Goal: Task Accomplishment & Management: Use online tool/utility

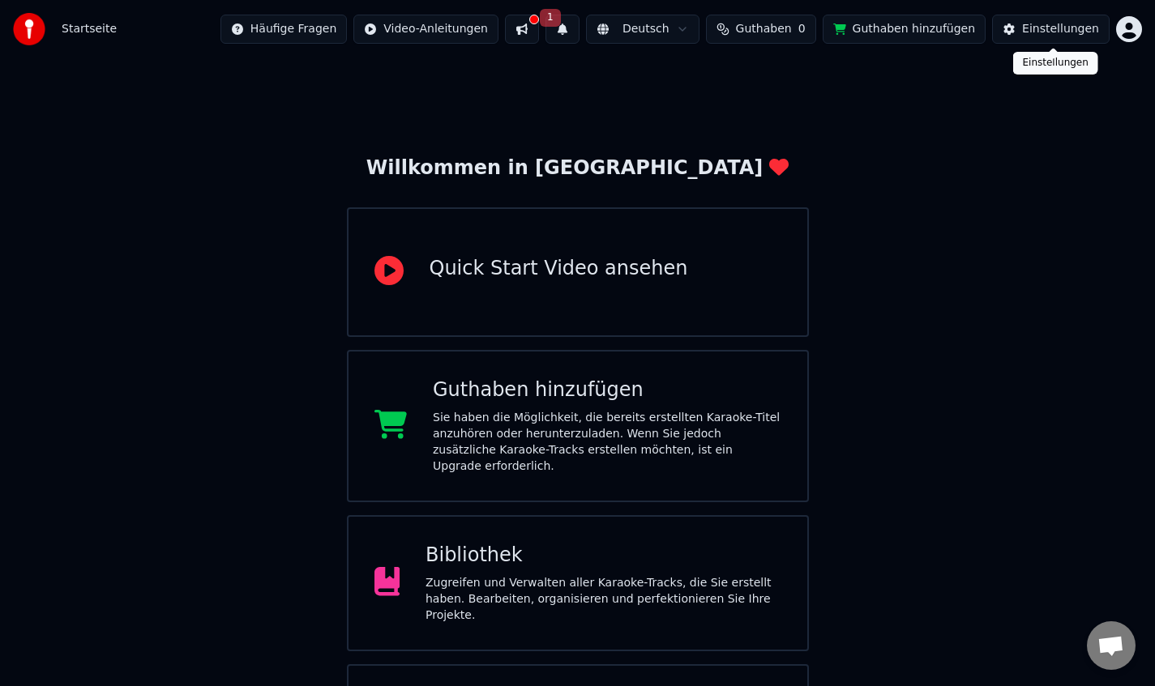
click at [1080, 19] on button "Einstellungen" at bounding box center [1051, 29] width 118 height 29
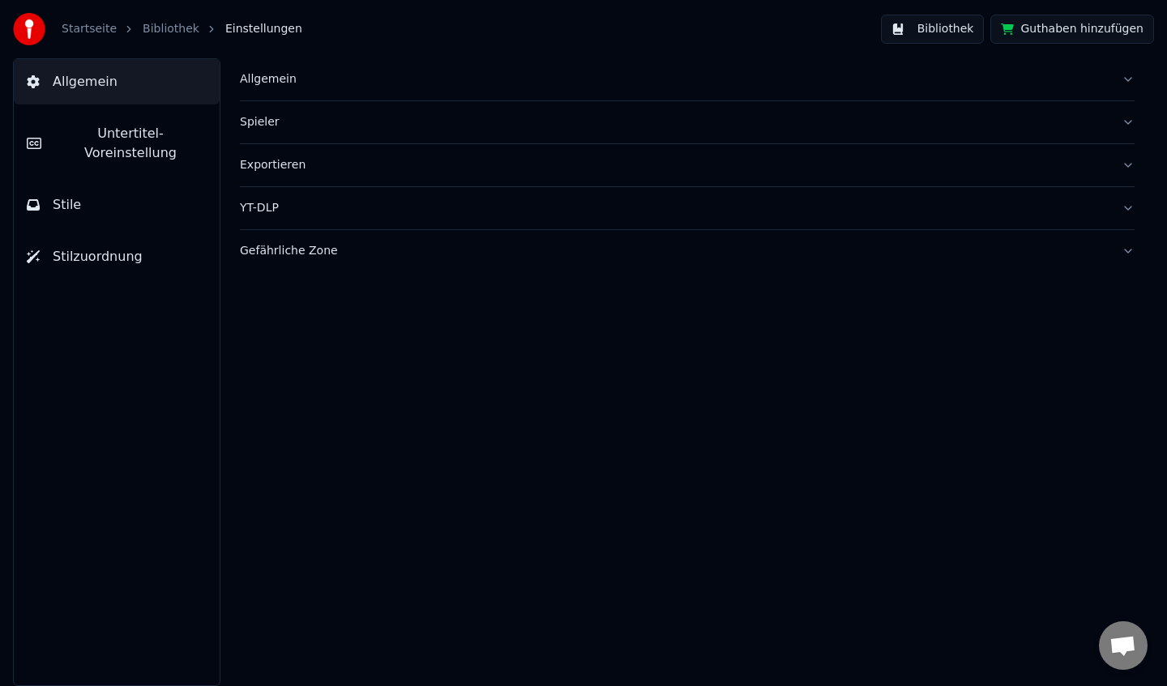
click at [946, 26] on button "Bibliothek" at bounding box center [933, 29] width 104 height 29
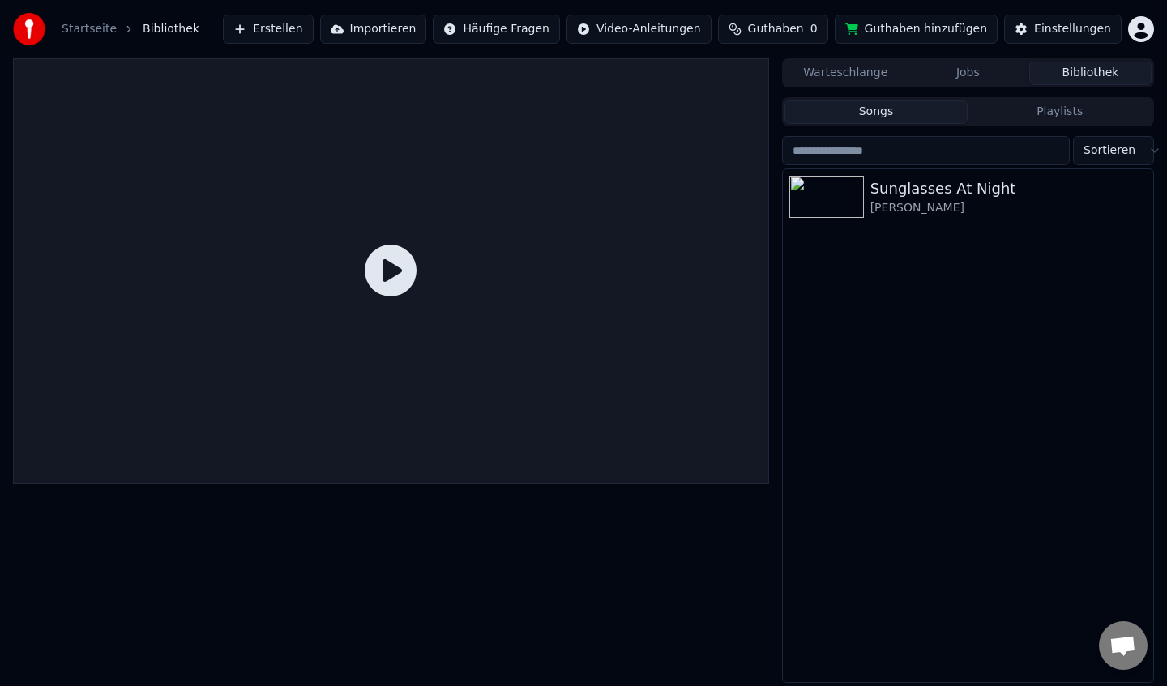
click at [869, 77] on button "Warteschlange" at bounding box center [846, 74] width 122 height 24
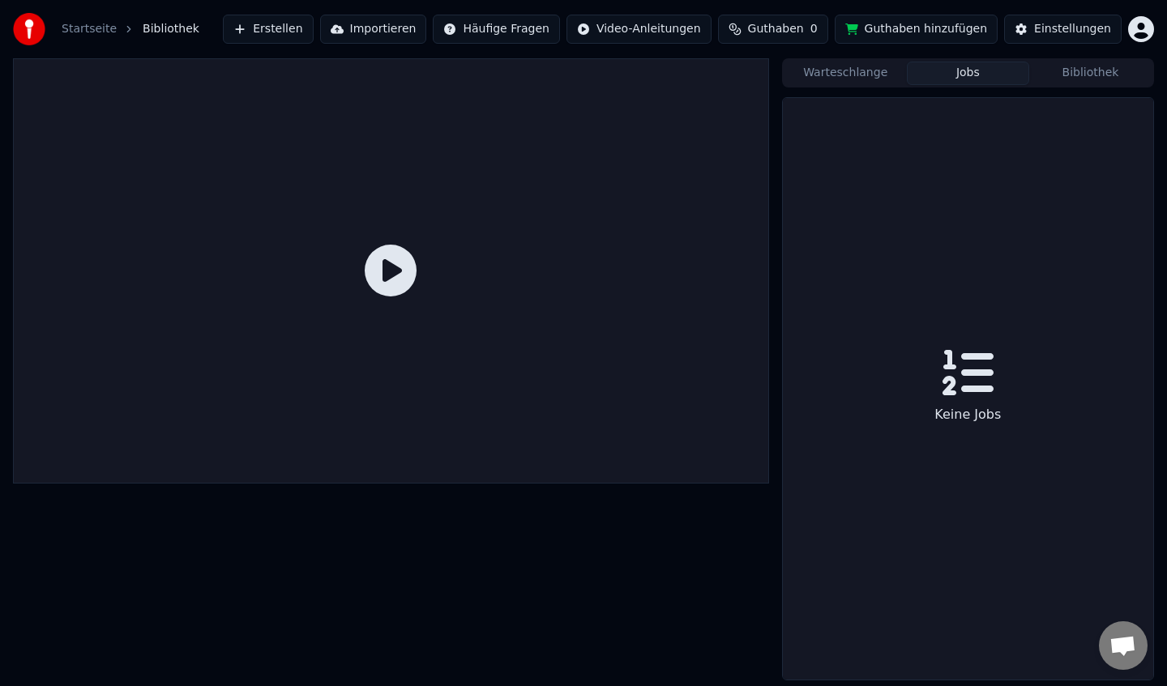
click at [996, 73] on button "Jobs" at bounding box center [968, 74] width 122 height 24
click at [1111, 73] on button "Bibliothek" at bounding box center [1090, 74] width 122 height 24
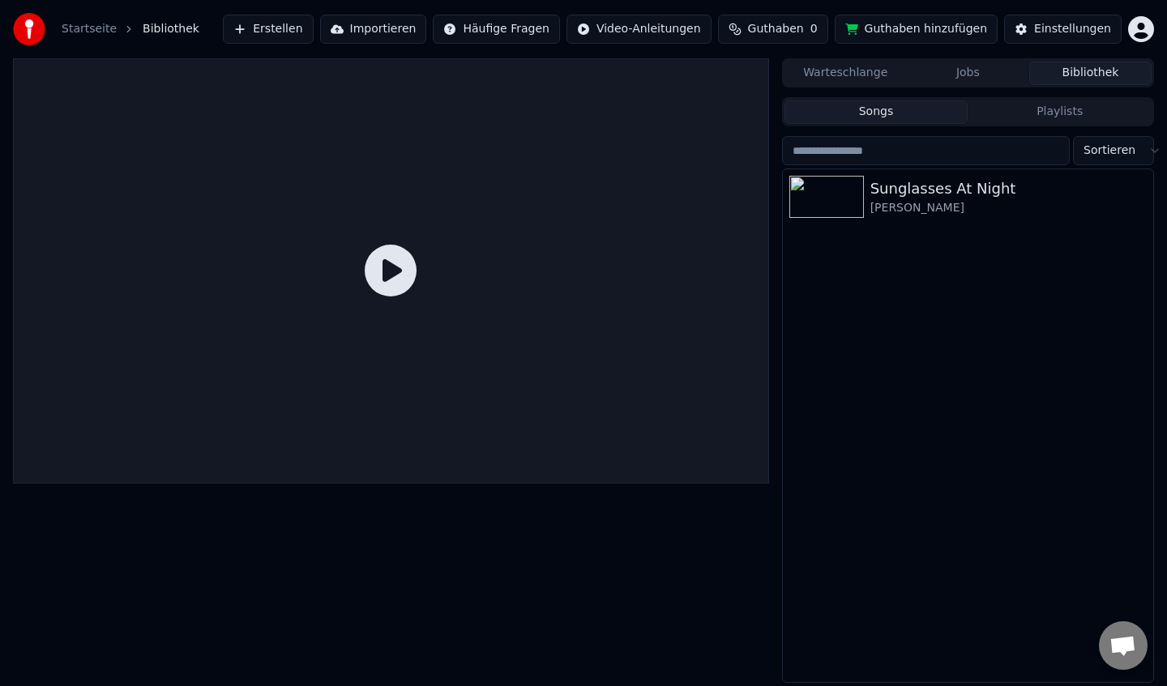
click at [536, 34] on html "Startseite Bibliothek Erstellen Importieren Häufige Fragen Video-Anleitungen Gu…" at bounding box center [583, 343] width 1167 height 686
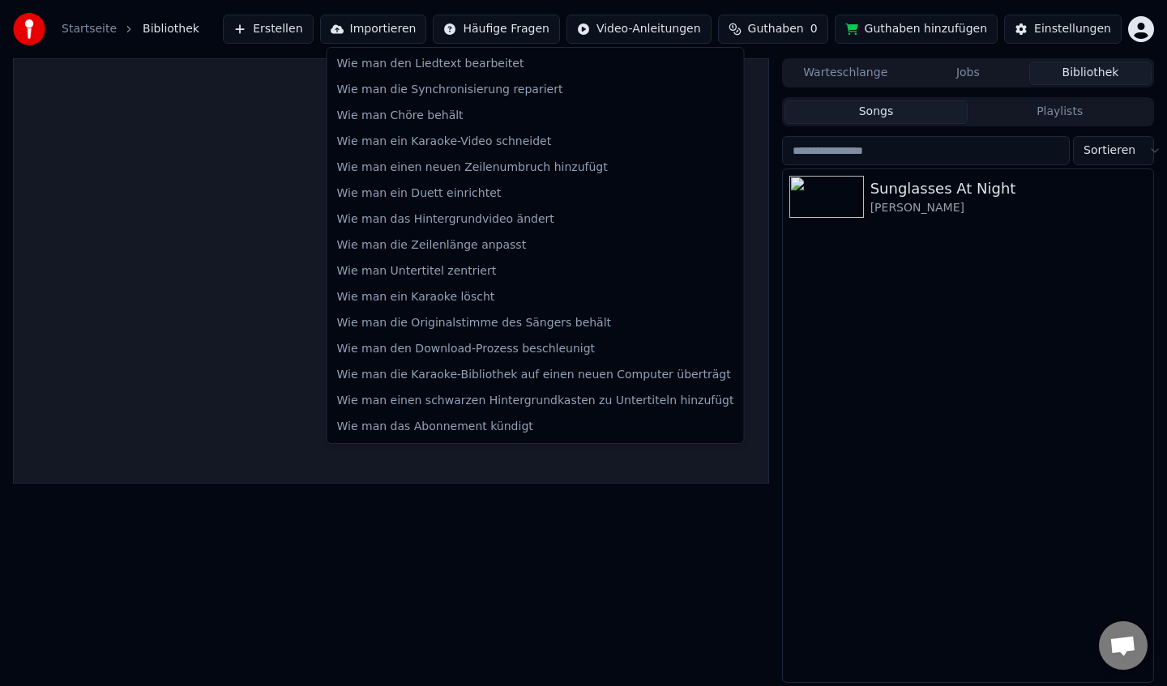
click at [893, 376] on html "Startseite Bibliothek Erstellen Importieren Häufige Fragen Video-Anleitungen Gu…" at bounding box center [583, 343] width 1167 height 686
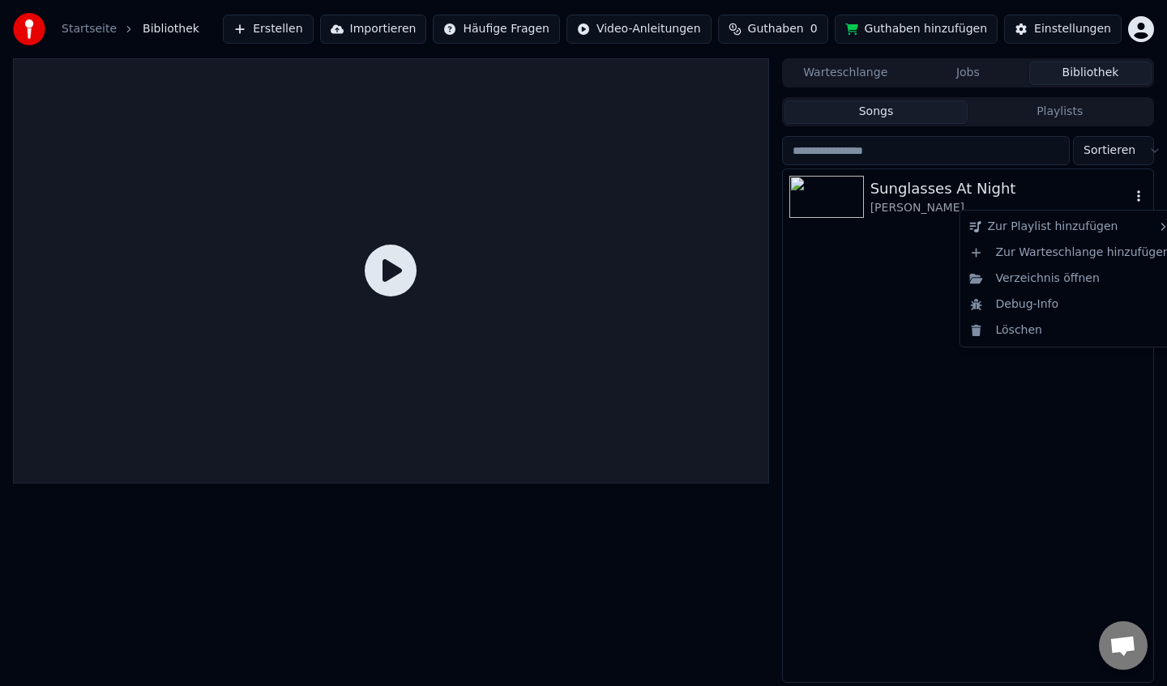
click at [1138, 196] on icon "button" at bounding box center [1138, 195] width 3 height 11
click at [1046, 309] on div "Debug-Info" at bounding box center [1070, 305] width 213 height 26
click at [396, 269] on icon at bounding box center [391, 271] width 52 height 52
click at [851, 203] on img at bounding box center [826, 197] width 75 height 42
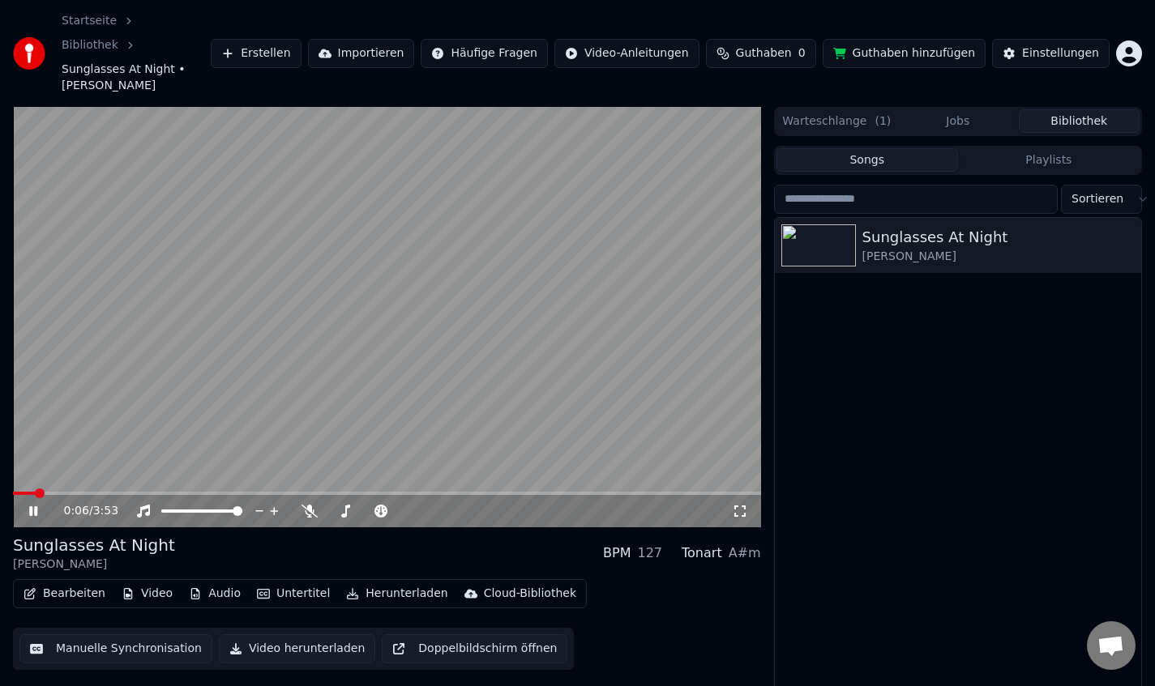
click at [29, 505] on icon at bounding box center [45, 511] width 38 height 13
click at [283, 39] on button "Erstellen" at bounding box center [256, 53] width 90 height 29
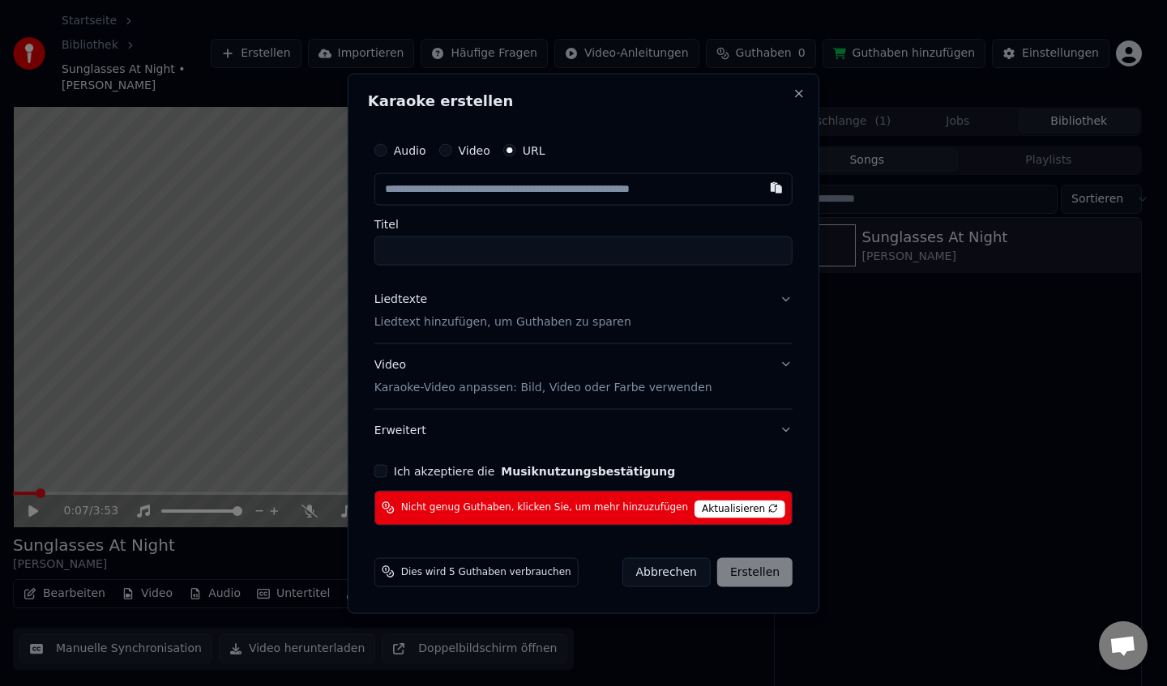
click at [487, 149] on label "Video" at bounding box center [475, 149] width 32 height 11
click at [452, 149] on button "Video" at bounding box center [445, 149] width 13 height 13
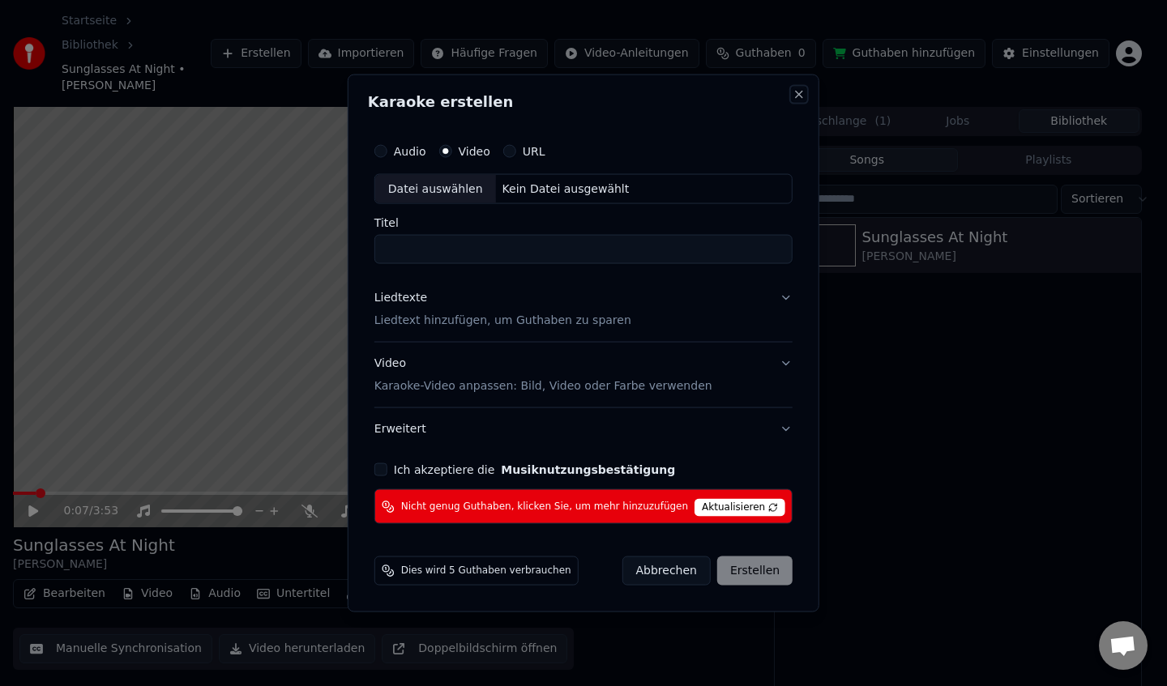
click at [793, 98] on button "Close" at bounding box center [799, 94] width 13 height 13
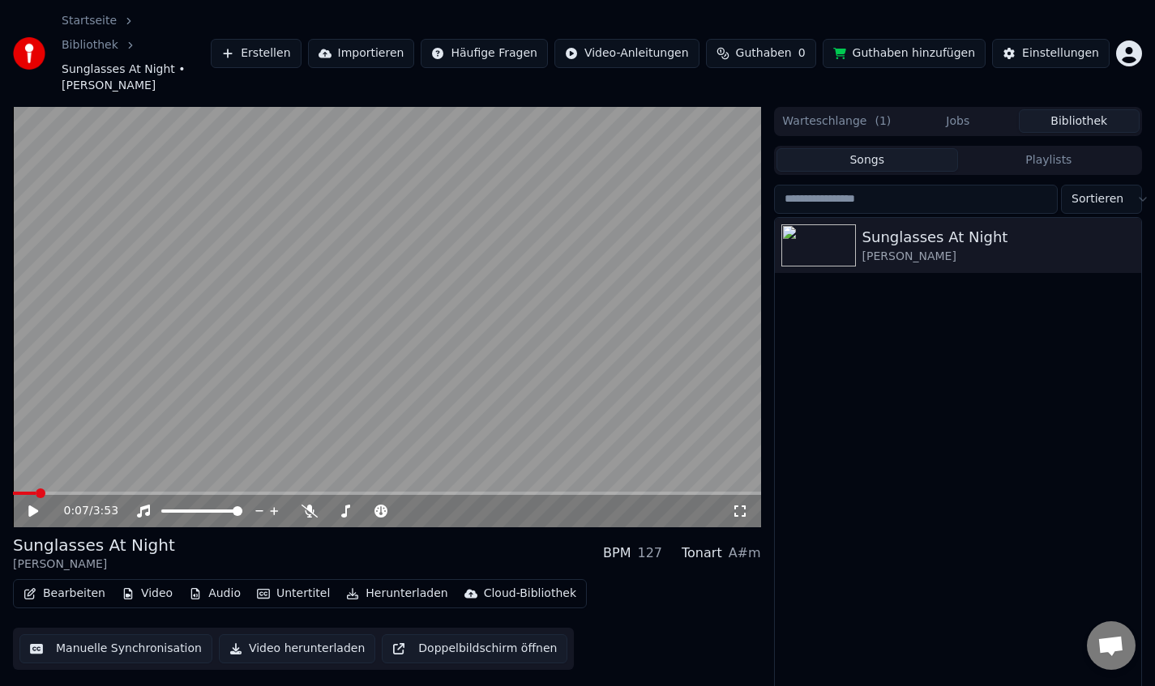
click at [916, 343] on div "Sunglasses At Night [PERSON_NAME]" at bounding box center [958, 474] width 366 height 513
click at [820, 109] on button "Warteschlange ( 1 )" at bounding box center [836, 121] width 121 height 24
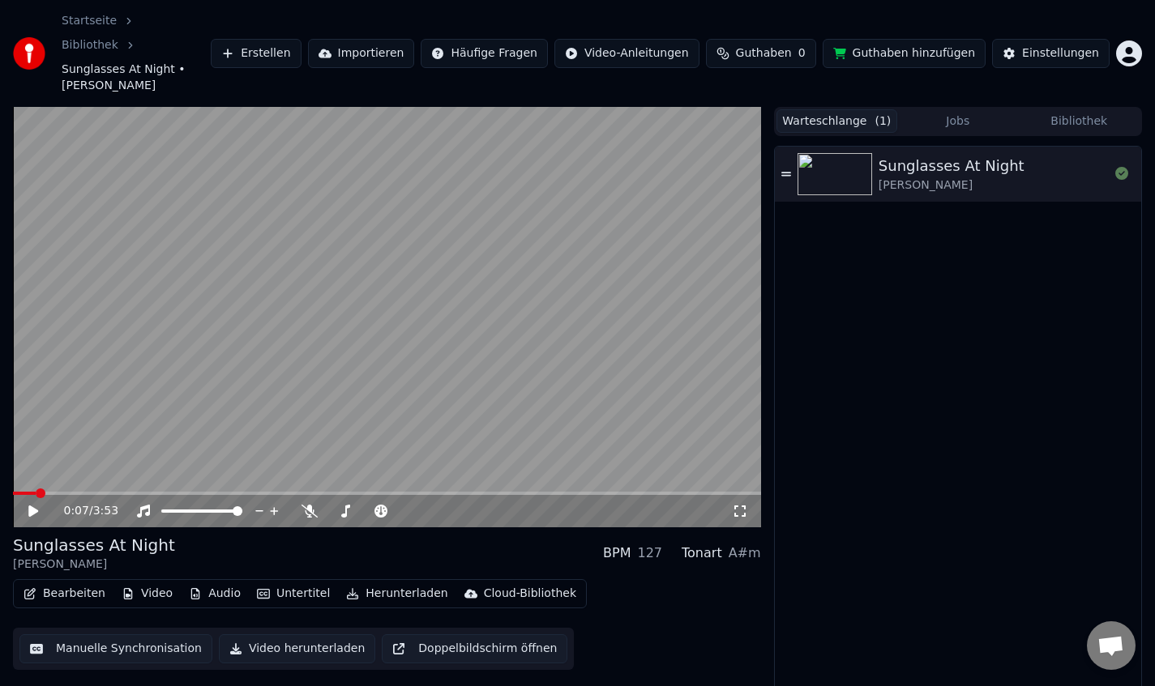
click at [961, 306] on div "Sunglasses At Night [PERSON_NAME]" at bounding box center [958, 438] width 366 height 582
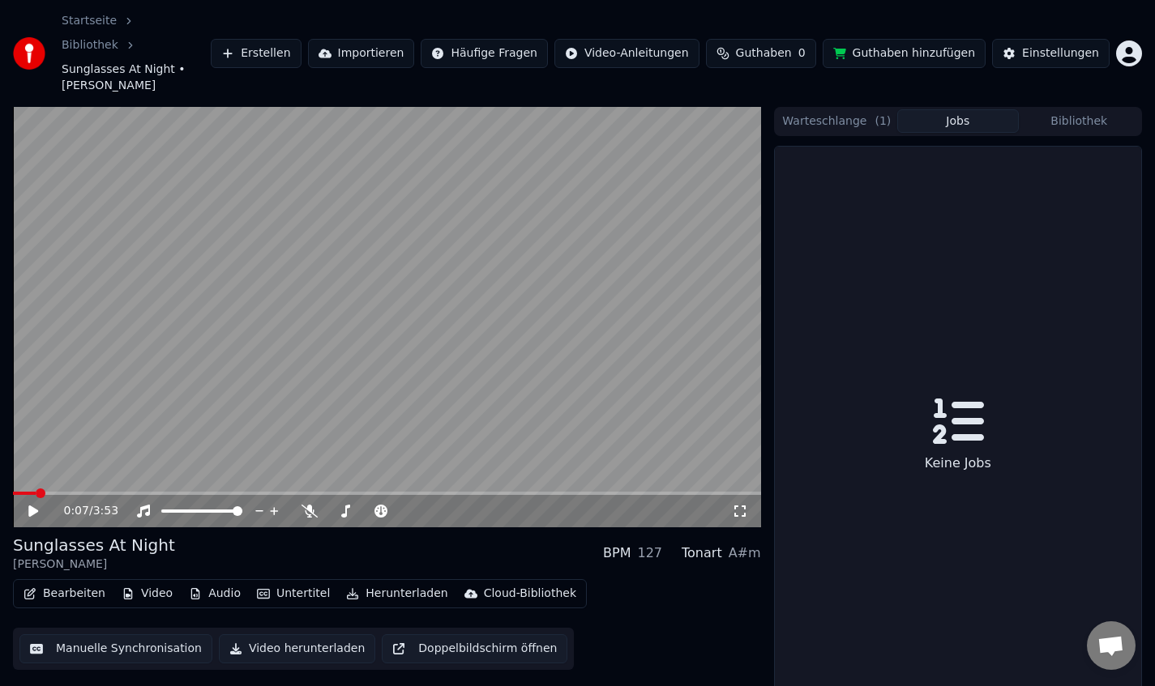
click at [953, 109] on button "Jobs" at bounding box center [957, 121] width 121 height 24
click at [1097, 109] on button "Bibliothek" at bounding box center [1079, 121] width 121 height 24
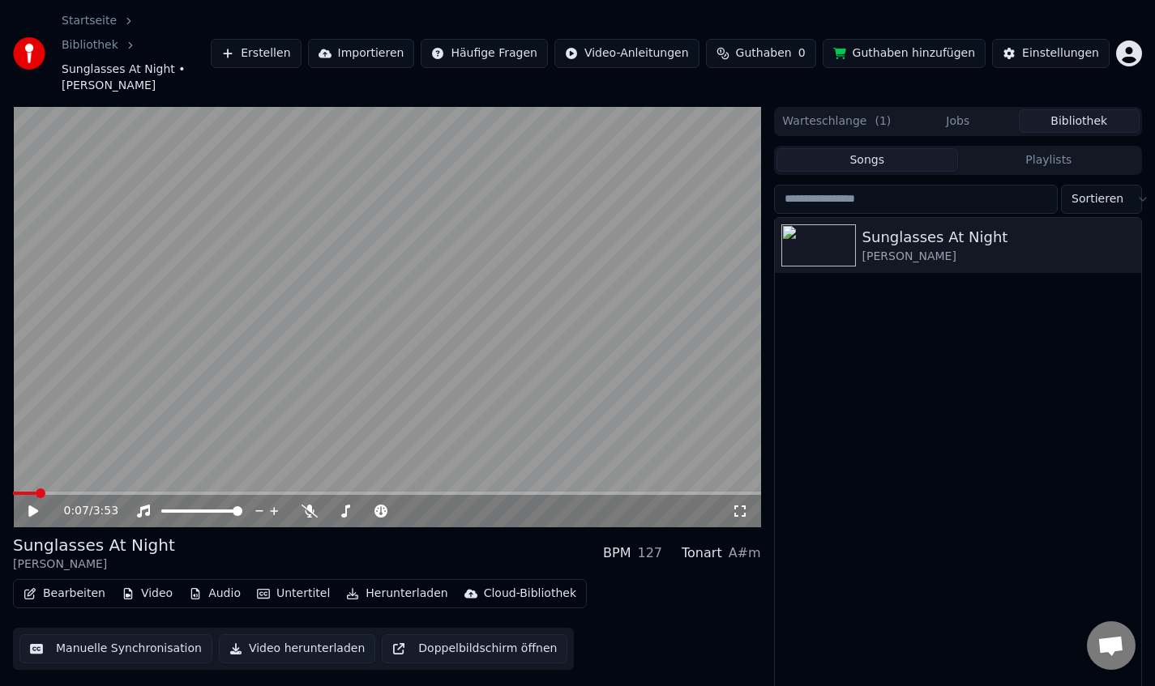
click at [817, 109] on button "Warteschlange ( 1 )" at bounding box center [836, 121] width 121 height 24
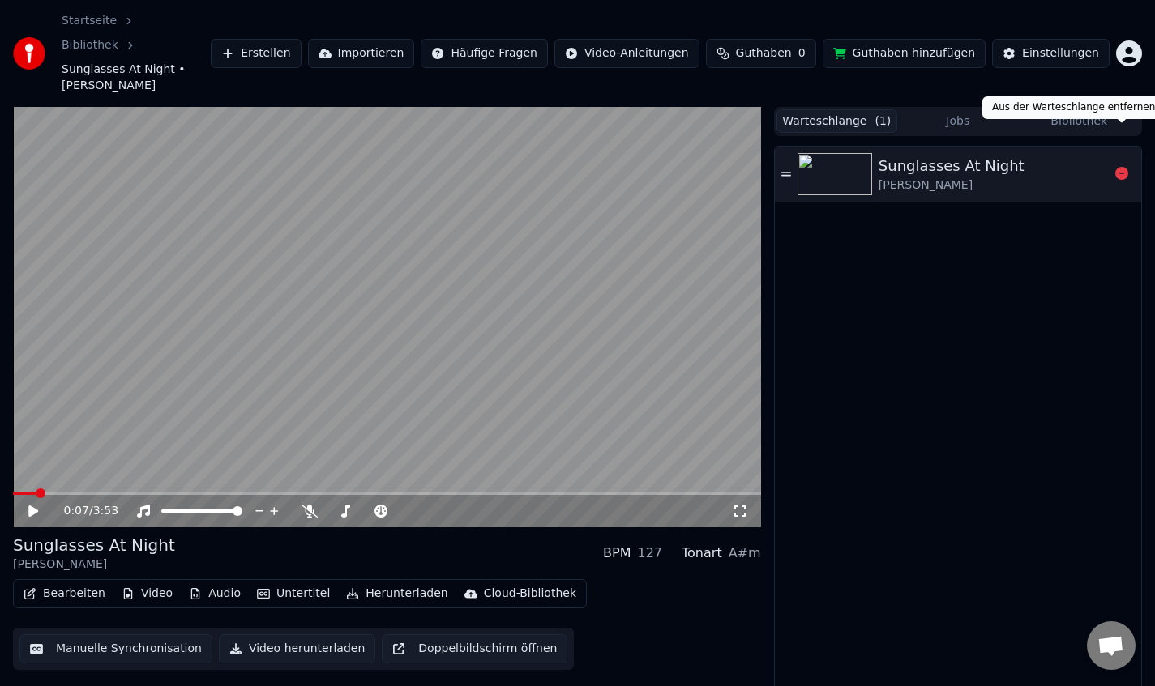
click at [1121, 167] on icon at bounding box center [1121, 173] width 13 height 13
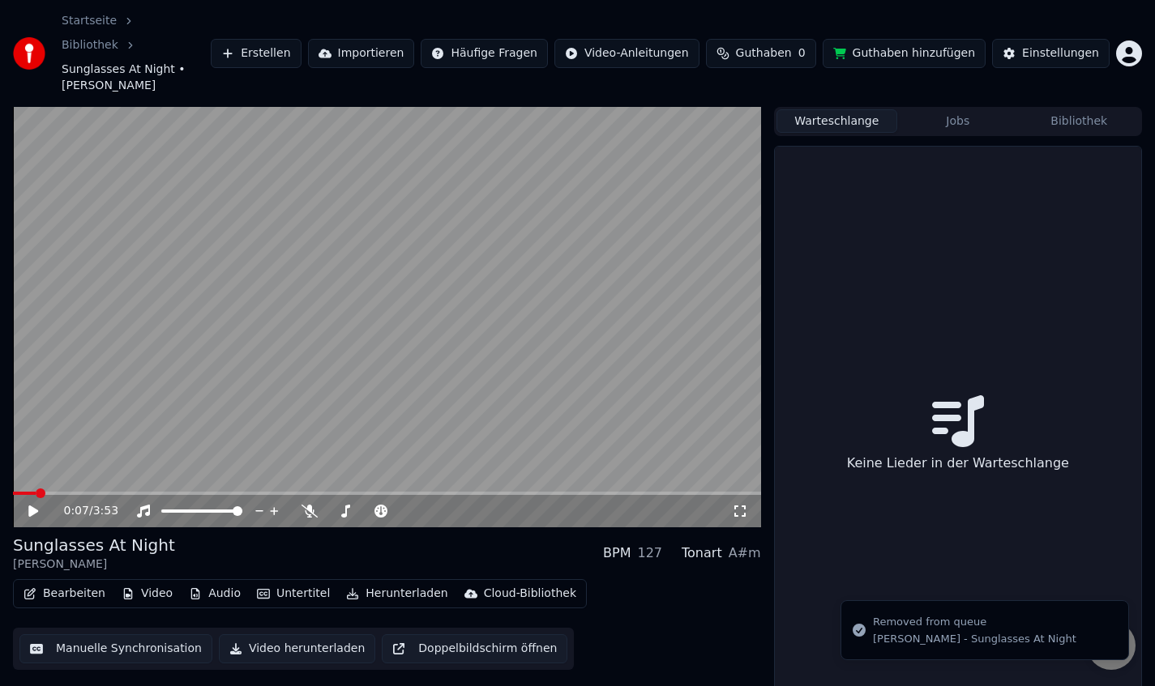
click at [1112, 109] on button "Bibliothek" at bounding box center [1079, 121] width 121 height 24
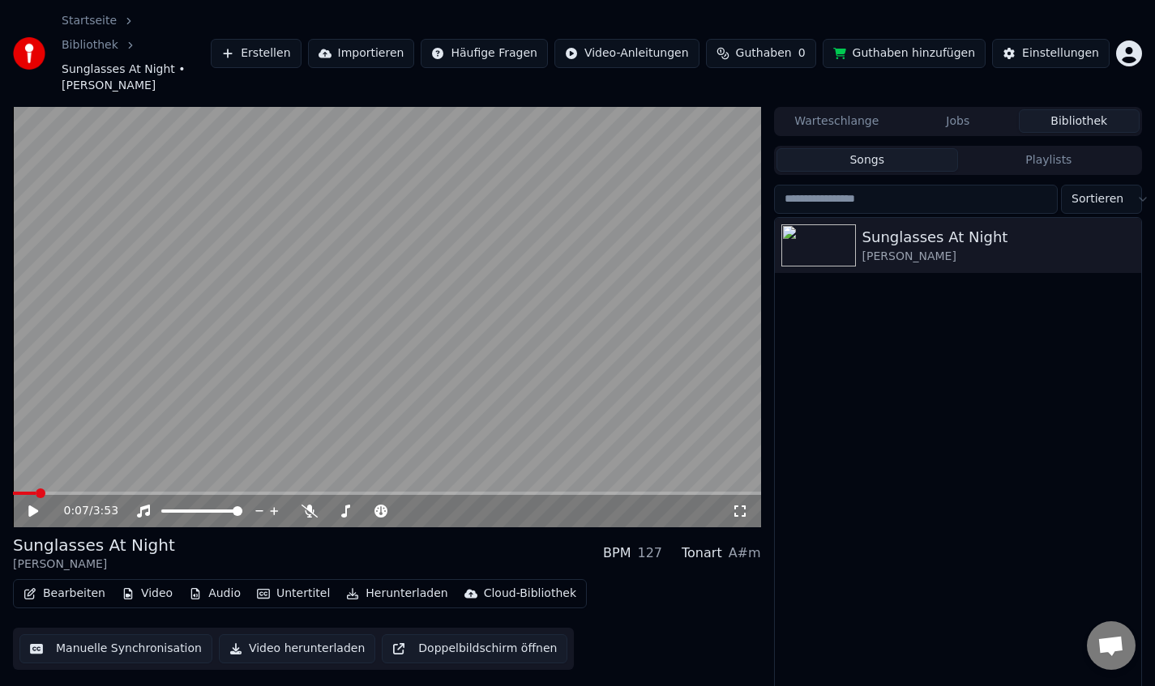
click at [702, 579] on div "Bearbeiten Video Audio Untertitel Herunterladen Cloud-Bibliothek Manuelle Synch…" at bounding box center [387, 624] width 748 height 91
click at [512, 586] on div "Cloud-Bibliothek" at bounding box center [530, 594] width 92 height 16
click at [531, 623] on div "Cloud-Bibliothek öffnen" at bounding box center [558, 614] width 229 height 26
click at [497, 586] on div "Cloud-Bibliothek" at bounding box center [530, 594] width 92 height 16
click at [537, 616] on div "Cloud-Bibliothek öffnen" at bounding box center [543, 614] width 132 height 16
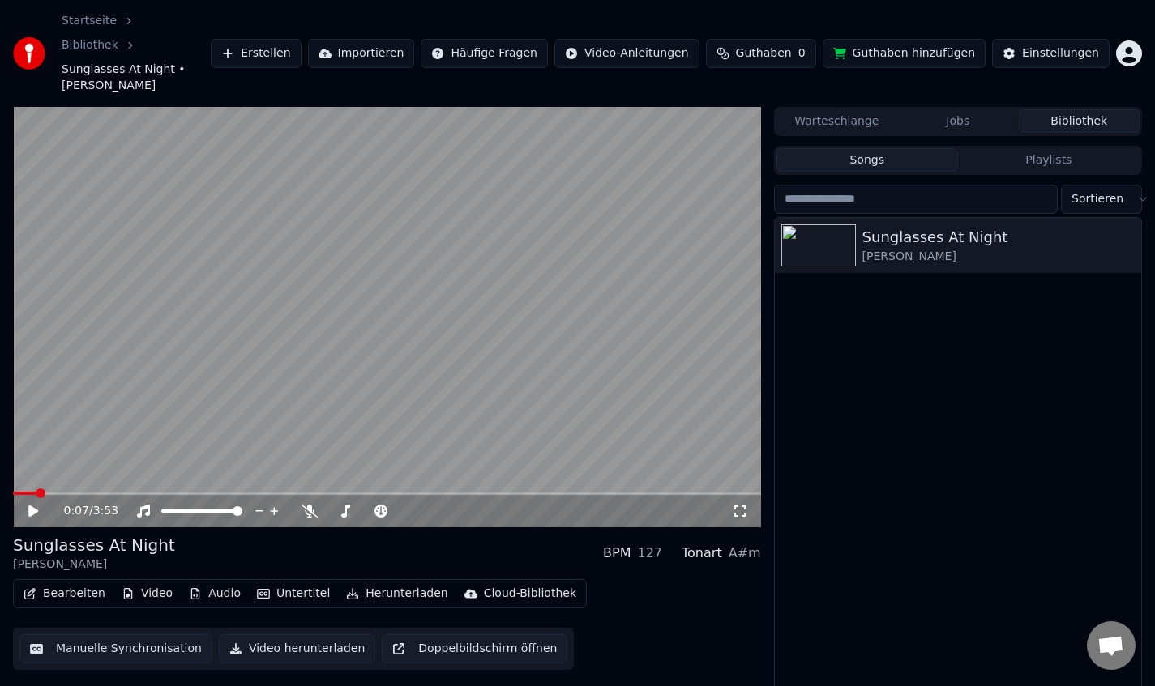
click at [683, 579] on div "Bearbeiten Video Audio Untertitel Herunterladen Cloud-Bibliothek Manuelle Synch…" at bounding box center [387, 624] width 748 height 91
click at [491, 586] on div "Cloud-Bibliothek" at bounding box center [530, 594] width 92 height 16
click at [521, 589] on div "In die Cloud-Bibliothek hochladen" at bounding box center [572, 588] width 190 height 16
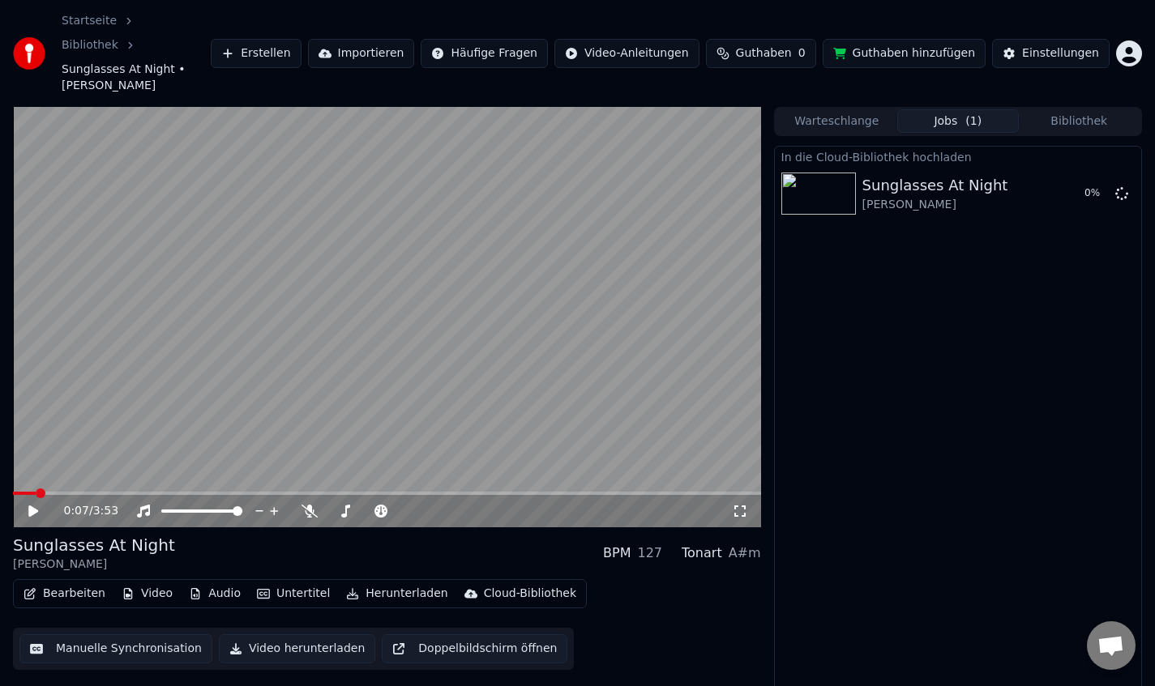
click at [1024, 379] on div "In die Cloud-Bibliothek hochladen Sunglasses At Night [PERSON_NAME] 0 %" at bounding box center [958, 438] width 368 height 584
click at [1110, 639] on span "Chat öffnen" at bounding box center [1110, 647] width 27 height 23
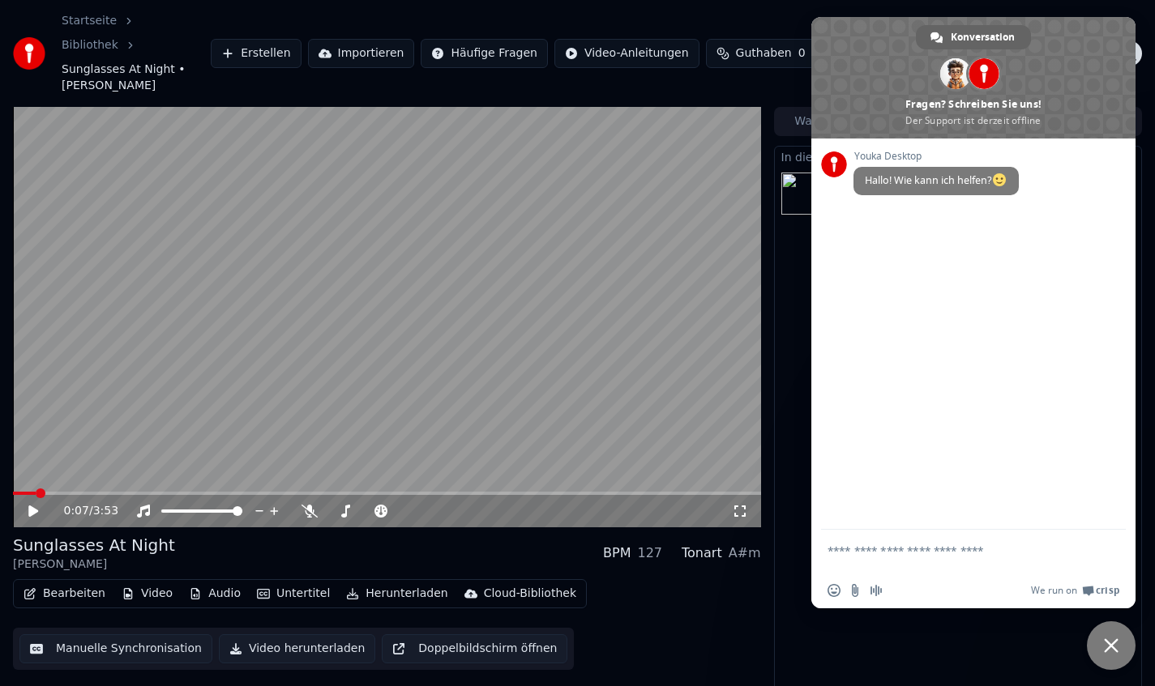
click at [936, 652] on div "In die Cloud-Bibliothek hochladen Sunglasses At Night [PERSON_NAME] Anzeigen" at bounding box center [958, 438] width 368 height 584
click at [1110, 645] on span "Chat schließen" at bounding box center [1111, 646] width 15 height 15
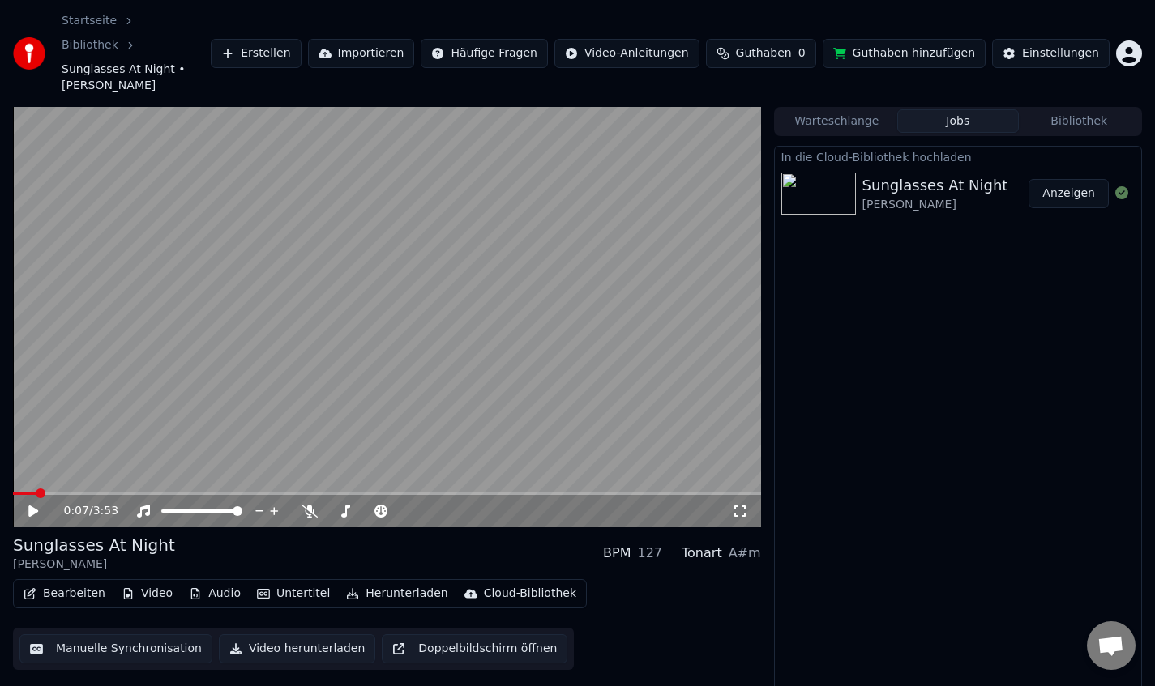
click at [966, 508] on div "In die Cloud-Bibliothek hochladen Sunglasses At Night [PERSON_NAME] Anzeigen" at bounding box center [958, 438] width 368 height 584
click at [912, 280] on div "In die Cloud-Bibliothek hochladen Sunglasses At Night [PERSON_NAME] Anzeigen" at bounding box center [958, 438] width 368 height 584
click at [28, 37] on img at bounding box center [29, 53] width 32 height 32
